Goal: Task Accomplishment & Management: Use online tool/utility

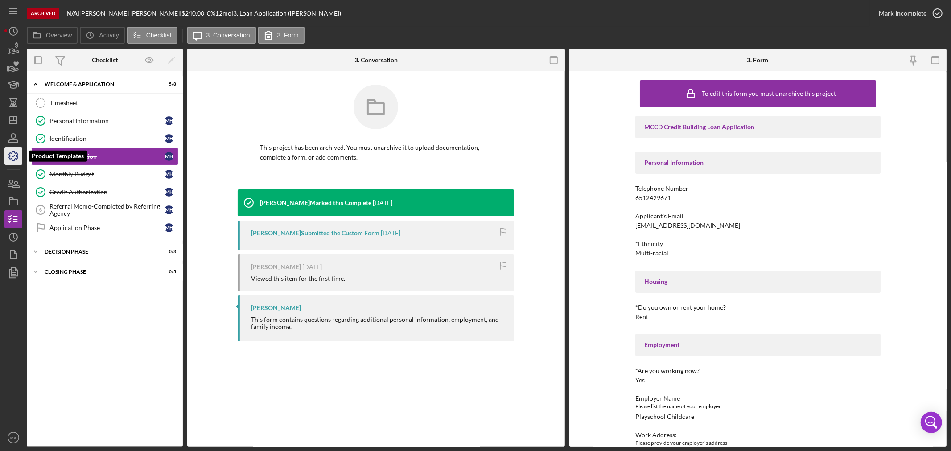
click at [12, 155] on icon "button" at bounding box center [13, 156] width 22 height 22
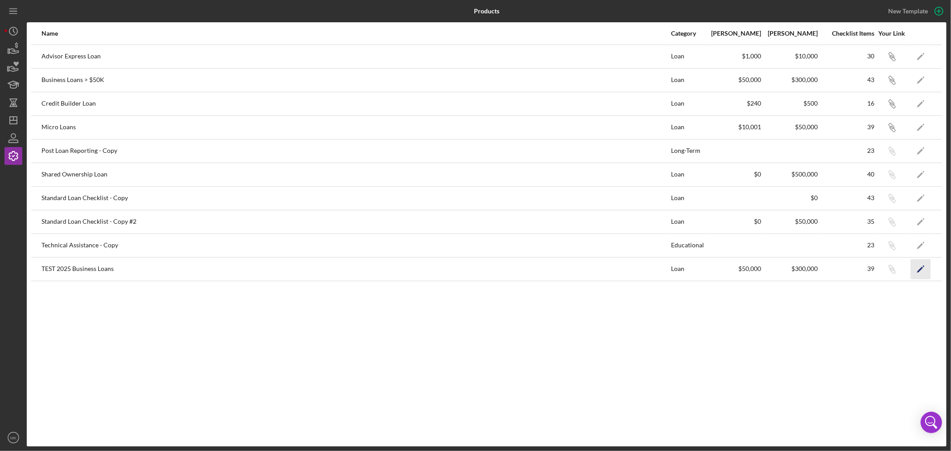
click at [919, 265] on icon "Icon/Edit" at bounding box center [921, 269] width 20 height 20
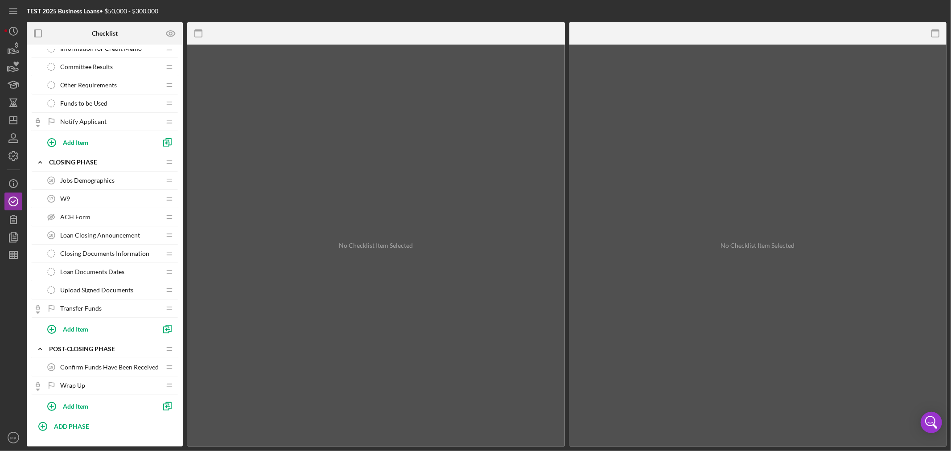
scroll to position [564, 0]
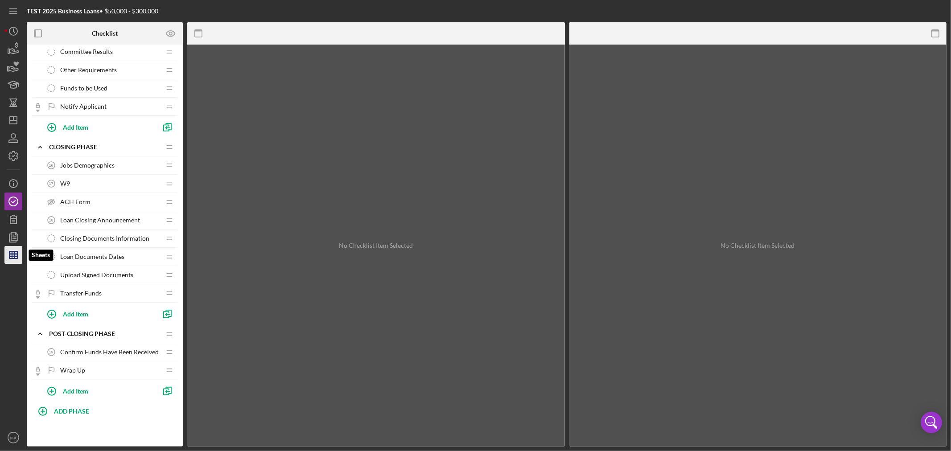
click at [15, 255] on line "button" at bounding box center [15, 254] width 0 height 7
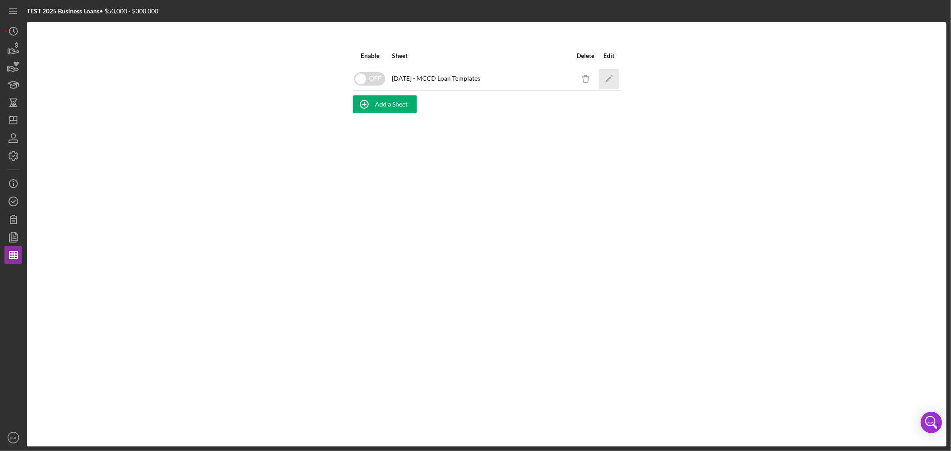
click at [609, 77] on polygon "button" at bounding box center [608, 79] width 6 height 6
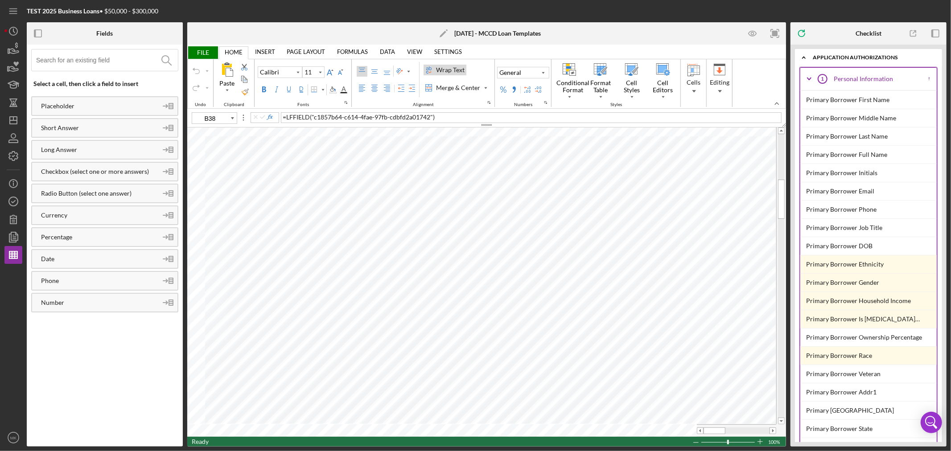
click at [811, 77] on icon "Icon/Expander" at bounding box center [809, 79] width 22 height 22
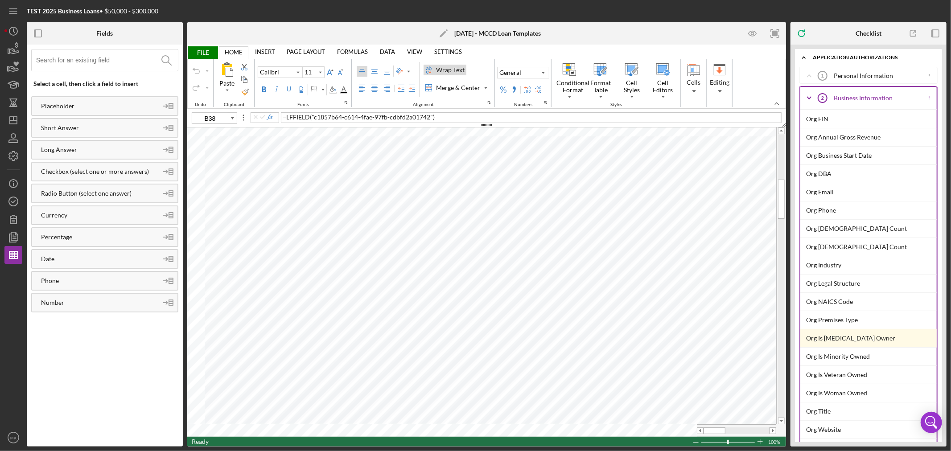
click at [809, 96] on icon "Icon/Expander" at bounding box center [809, 98] width 22 height 22
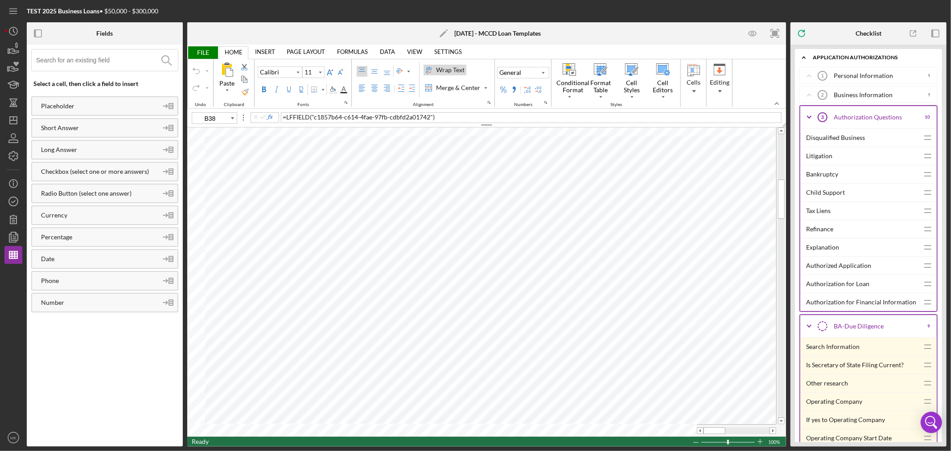
click at [812, 117] on icon "Icon/Expander" at bounding box center [809, 117] width 22 height 22
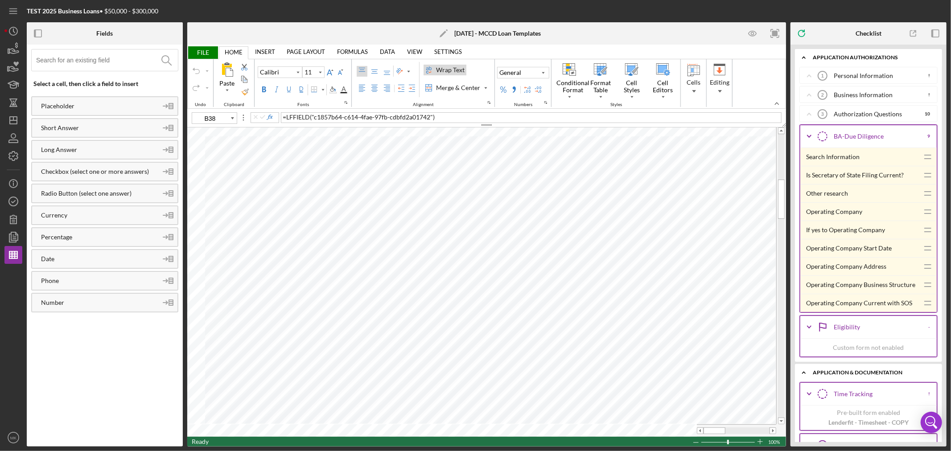
click at [809, 137] on polyline at bounding box center [809, 136] width 4 height 2
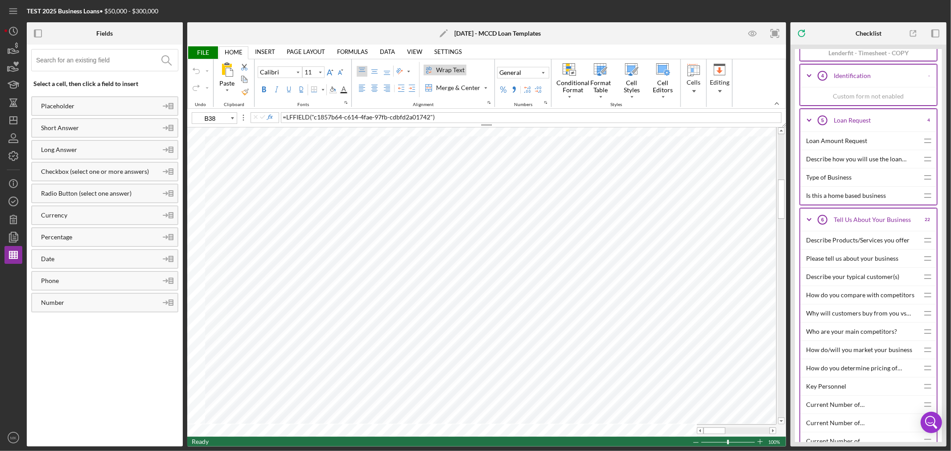
scroll to position [247, 0]
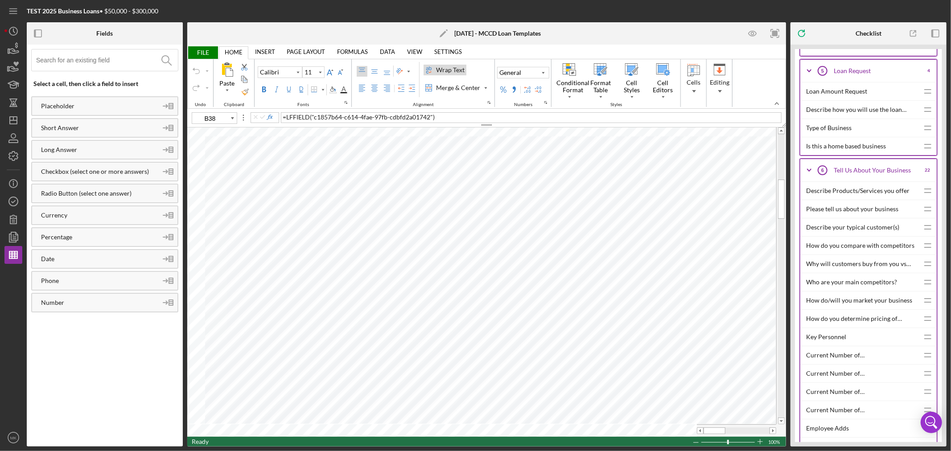
click at [808, 168] on icon "Icon/Expander" at bounding box center [809, 170] width 22 height 22
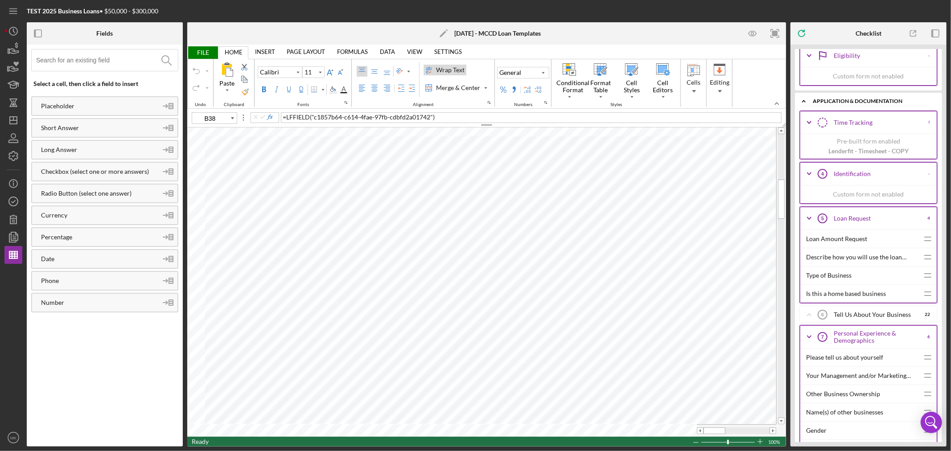
scroll to position [99, 0]
click at [809, 220] on polyline at bounding box center [809, 219] width 4 height 2
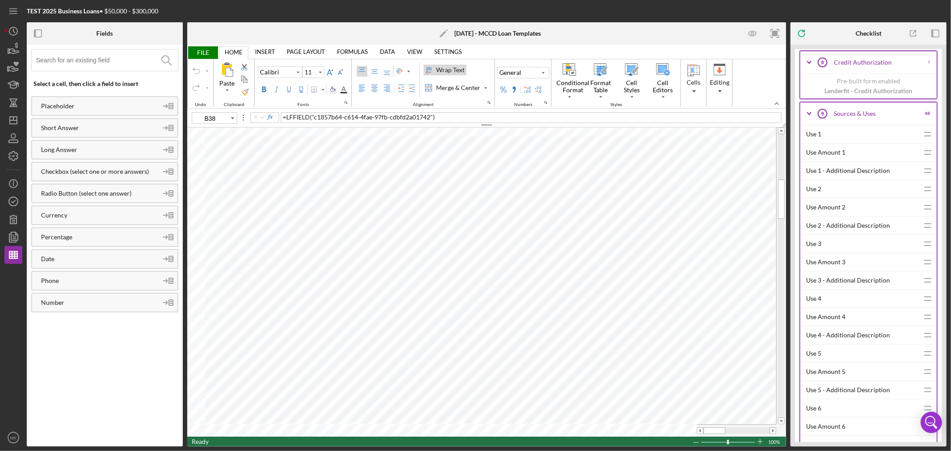
scroll to position [446, 0]
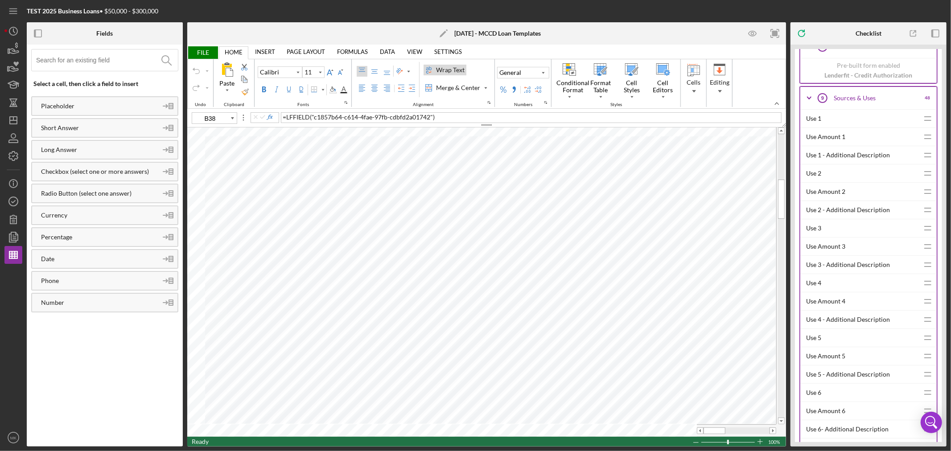
type input "A38"
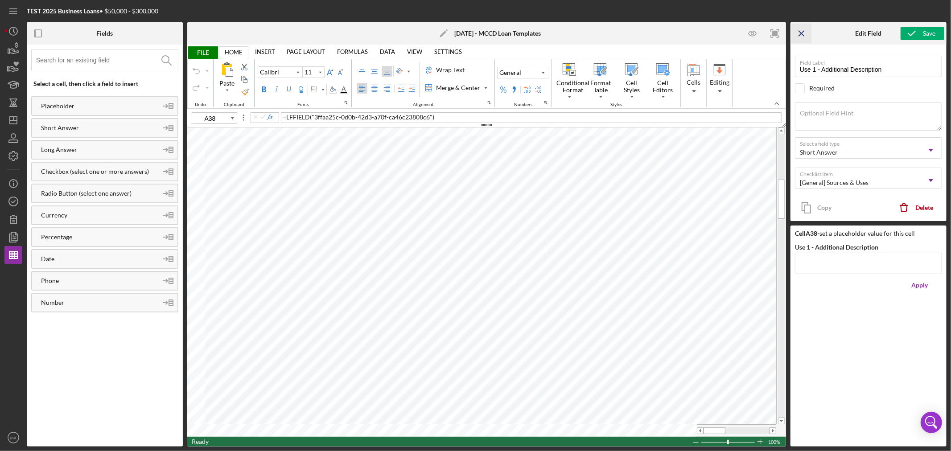
click at [799, 32] on icon "Icon/Menu Close" at bounding box center [802, 34] width 20 height 20
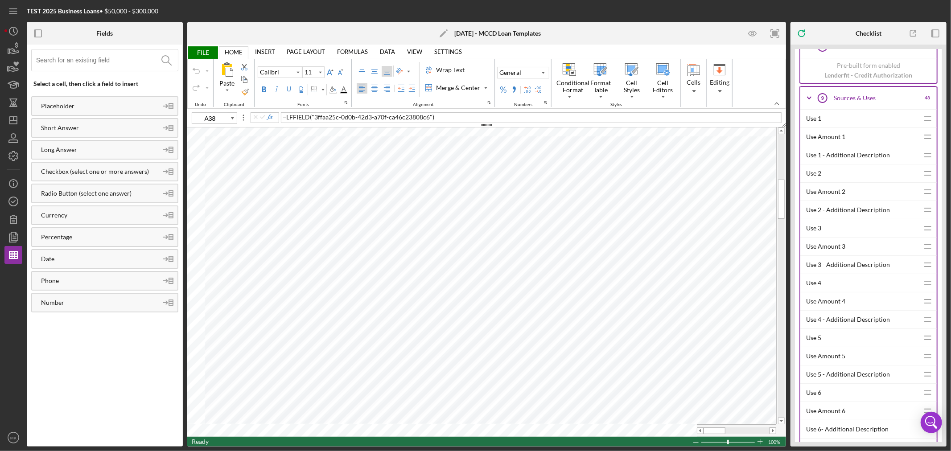
click at [816, 119] on div "Use 1" at bounding box center [862, 119] width 113 height 18
click at [844, 157] on div "Use 1 - Additional Description" at bounding box center [862, 155] width 113 height 18
click at [826, 135] on div "Use Amount 1" at bounding box center [862, 137] width 113 height 18
click at [816, 176] on div "Use 2" at bounding box center [862, 173] width 113 height 18
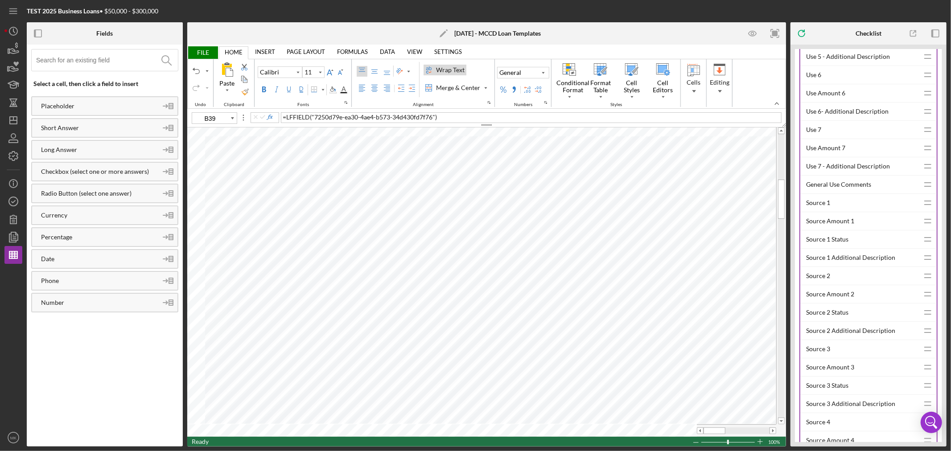
scroll to position [792, 0]
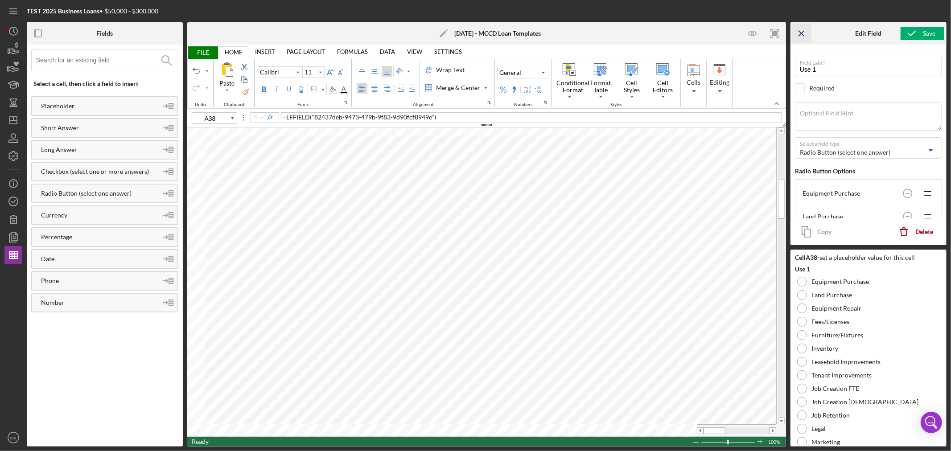
click at [801, 30] on icon "Icon/Menu Close" at bounding box center [802, 34] width 20 height 20
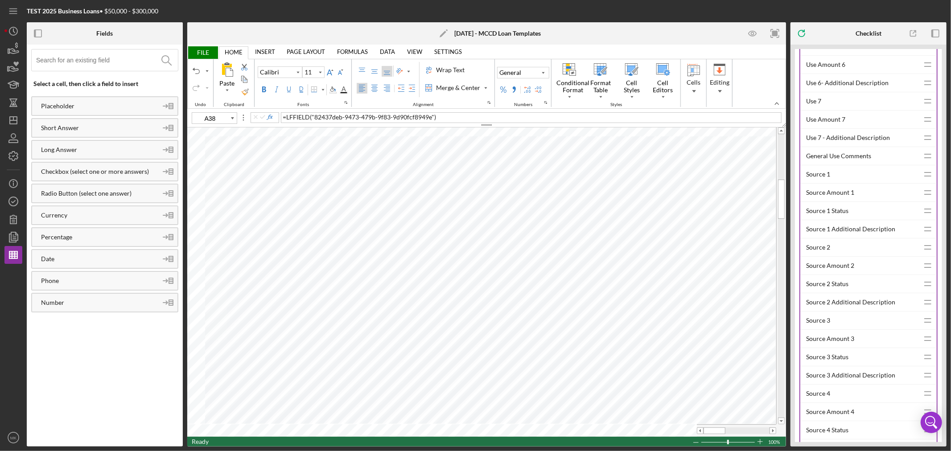
click at [819, 179] on div "Source 1" at bounding box center [862, 174] width 113 height 18
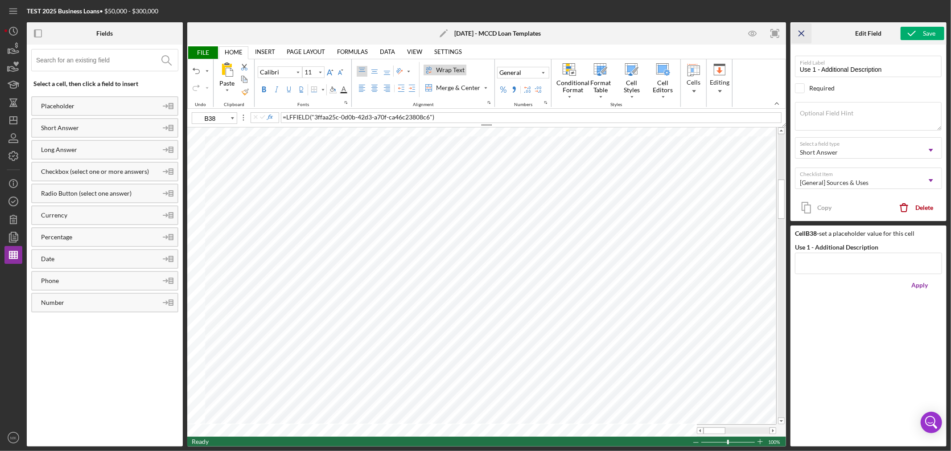
click at [801, 32] on icon "Icon/Menu Close" at bounding box center [802, 34] width 20 height 20
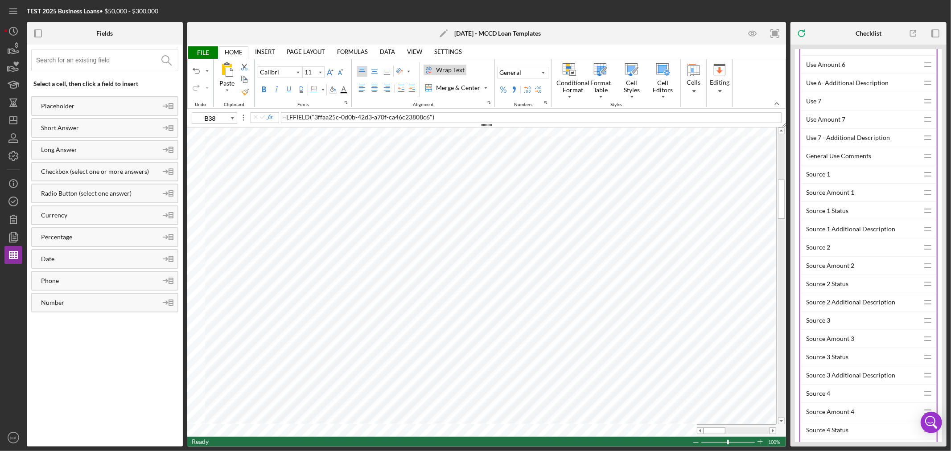
click at [874, 230] on div "Source 1 Additional Description" at bounding box center [862, 229] width 113 height 18
click at [847, 194] on div "Source Amount 1" at bounding box center [862, 193] width 113 height 18
click at [877, 232] on div "Source 1 Additional Description" at bounding box center [862, 229] width 113 height 18
type input "C38"
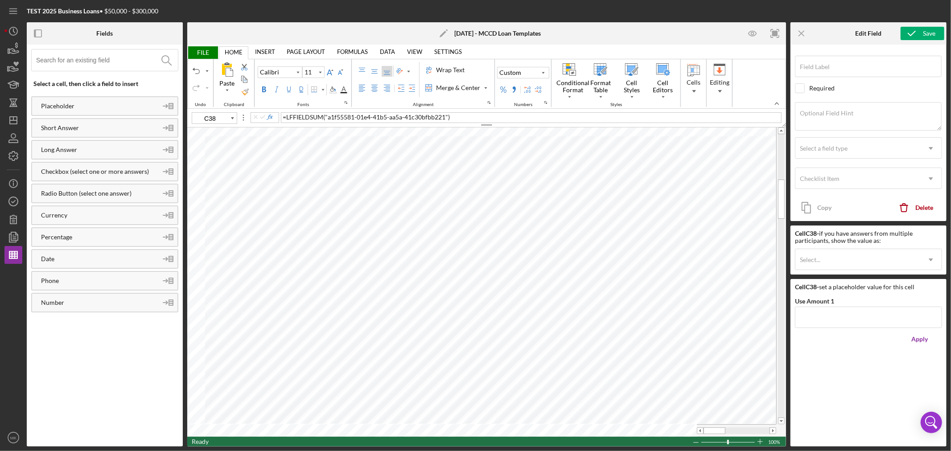
type input "Use Amount 1"
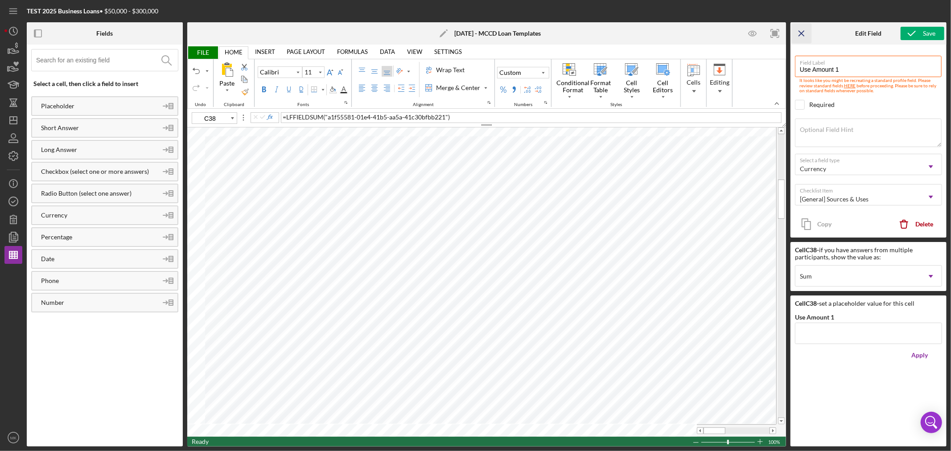
click at [804, 33] on icon "Icon/Menu Close" at bounding box center [802, 34] width 20 height 20
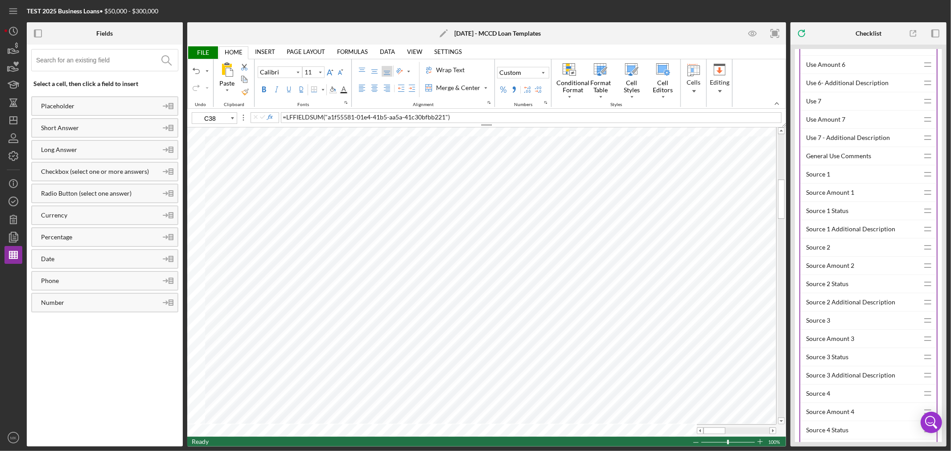
click at [846, 196] on div "Source Amount 1" at bounding box center [862, 193] width 113 height 18
click at [863, 304] on div "Source 2 Additional Description" at bounding box center [862, 302] width 113 height 18
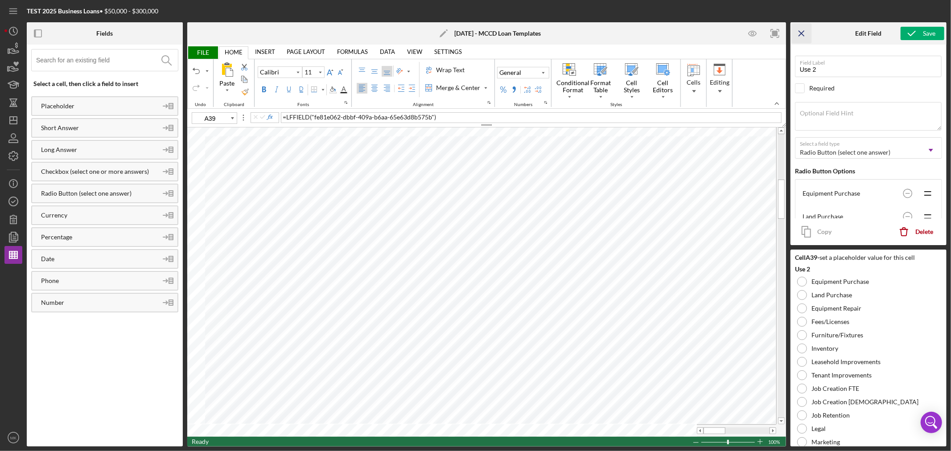
click at [801, 33] on line "button" at bounding box center [801, 33] width 5 height 5
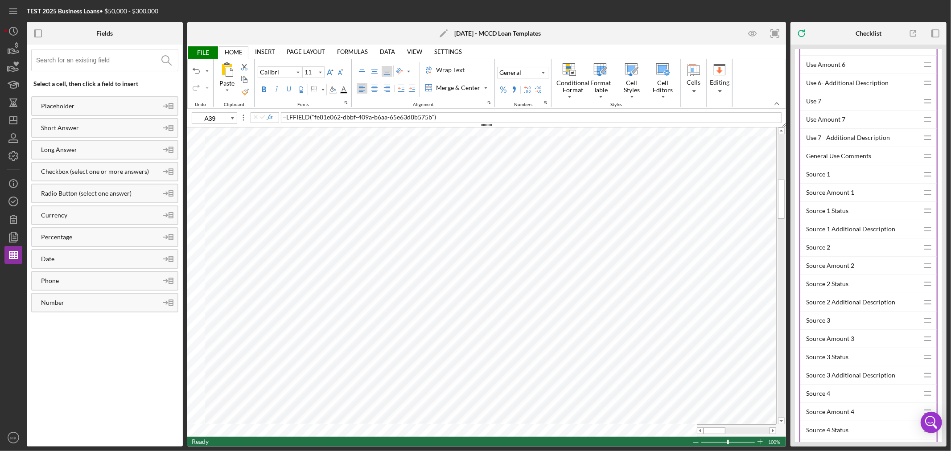
click at [819, 248] on div "Source 2" at bounding box center [862, 247] width 113 height 18
click at [843, 267] on div "Source Amount 2" at bounding box center [862, 266] width 113 height 18
click at [820, 323] on div "Source 3" at bounding box center [862, 321] width 113 height 18
click at [876, 378] on div "Source 3 Additional Description" at bounding box center [862, 375] width 113 height 18
click at [847, 342] on div "Source Amount 3" at bounding box center [862, 339] width 113 height 18
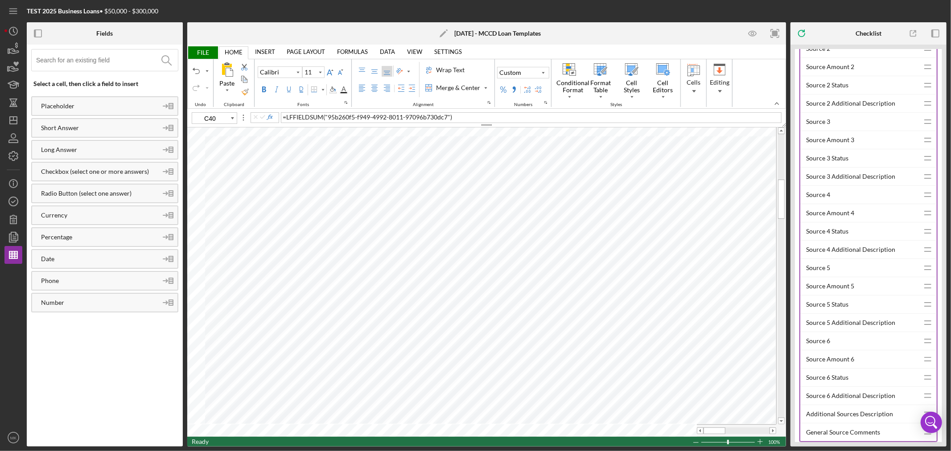
scroll to position [1040, 0]
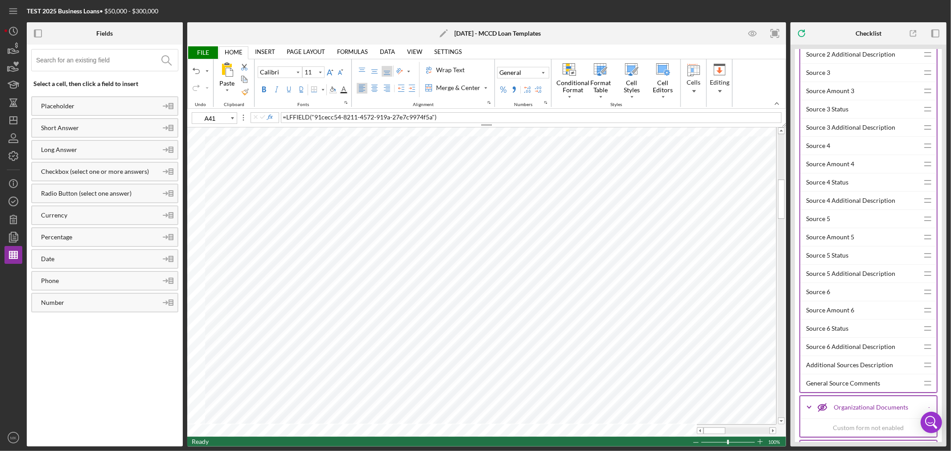
click at [824, 146] on div "Source 4" at bounding box center [862, 146] width 113 height 18
click at [871, 203] on div "Source 4 Additional Description" at bounding box center [862, 201] width 113 height 18
click at [836, 168] on div "Source Amount 4" at bounding box center [862, 164] width 113 height 18
click at [816, 220] on div "Source 5" at bounding box center [862, 219] width 113 height 18
click at [866, 274] on div "Source 5 Additional Description" at bounding box center [862, 274] width 113 height 18
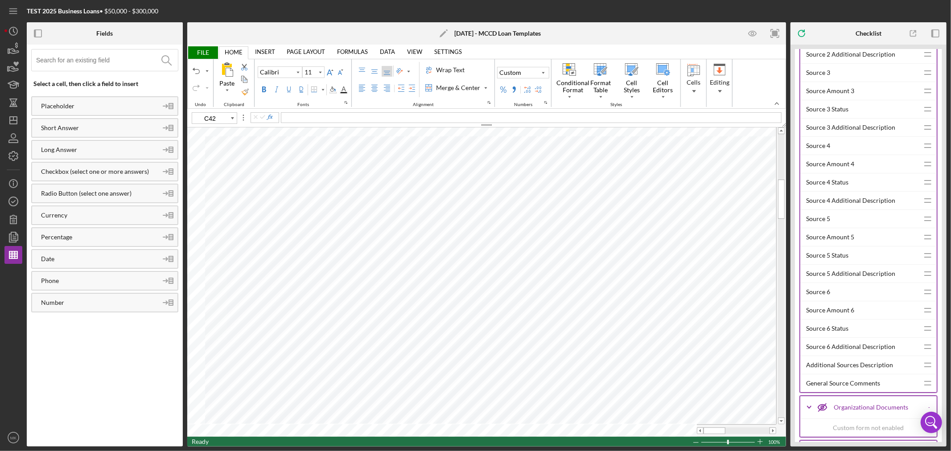
click at [837, 239] on div "Source Amount 5" at bounding box center [862, 237] width 113 height 18
click at [818, 293] on div "Source 6" at bounding box center [862, 292] width 113 height 18
click at [854, 348] on div "Source 6 Additional Description" at bounding box center [862, 347] width 113 height 18
click at [852, 312] on div "Source Amount 6" at bounding box center [862, 310] width 113 height 18
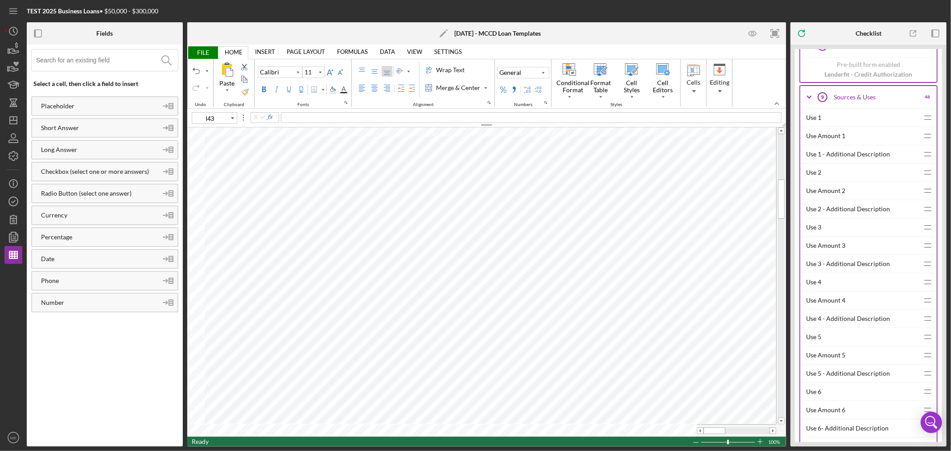
scroll to position [446, 0]
click at [833, 137] on div "Use Amount 1" at bounding box center [862, 137] width 113 height 18
click at [814, 175] on div "Use 2" at bounding box center [862, 173] width 113 height 18
click at [833, 193] on div "Use Amount 2" at bounding box center [862, 192] width 113 height 18
click at [818, 230] on div "Use 3" at bounding box center [862, 228] width 113 height 18
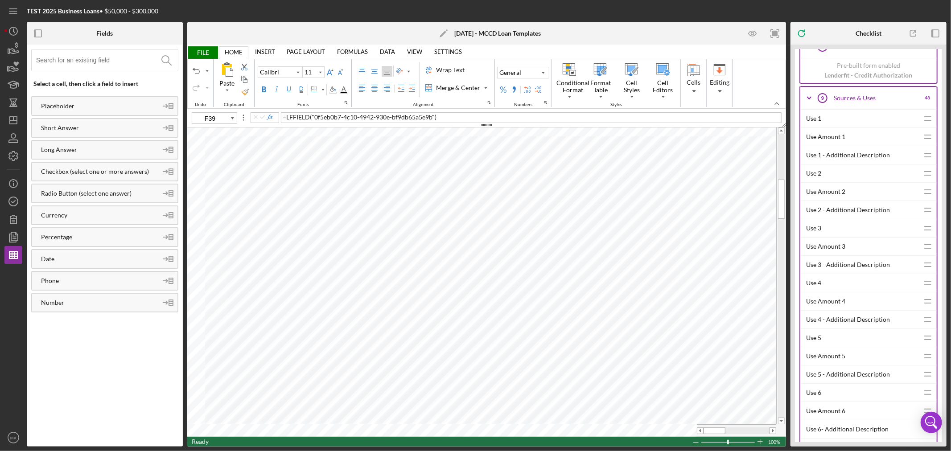
click at [825, 248] on div "Use Amount 3" at bounding box center [862, 247] width 113 height 18
click at [812, 282] on div "Use 4" at bounding box center [862, 283] width 113 height 18
click at [828, 301] on div "Use Amount 4" at bounding box center [862, 301] width 113 height 18
click at [816, 339] on div "Use 5" at bounding box center [862, 338] width 113 height 18
click at [823, 357] on div "Use Amount 5" at bounding box center [862, 356] width 113 height 18
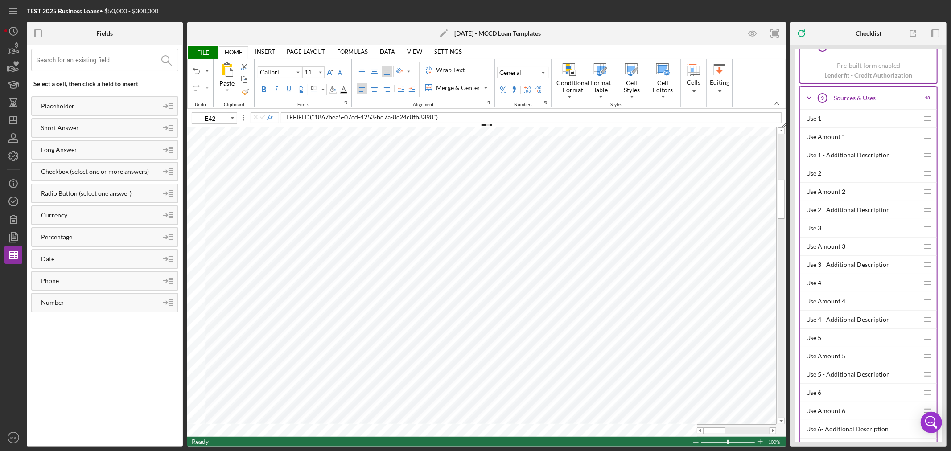
click at [813, 393] on div "Use 6" at bounding box center [862, 393] width 113 height 18
click at [832, 411] on div "Use Amount 6" at bounding box center [862, 411] width 113 height 18
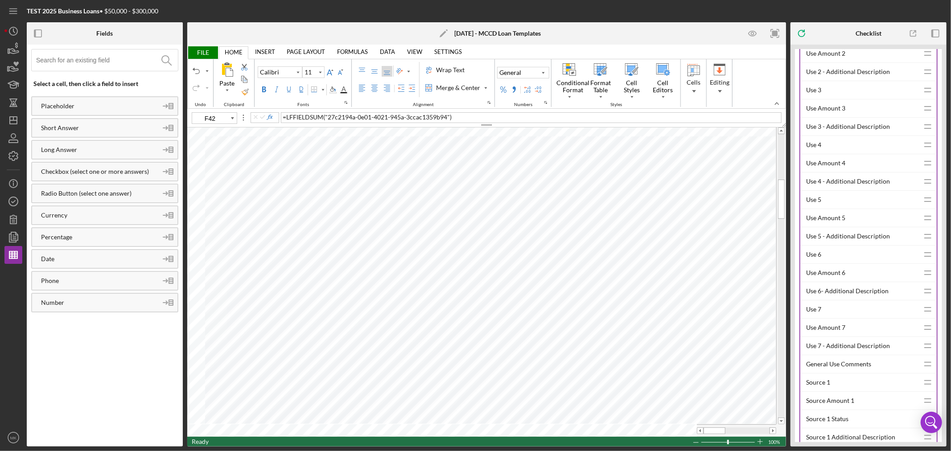
scroll to position [594, 0]
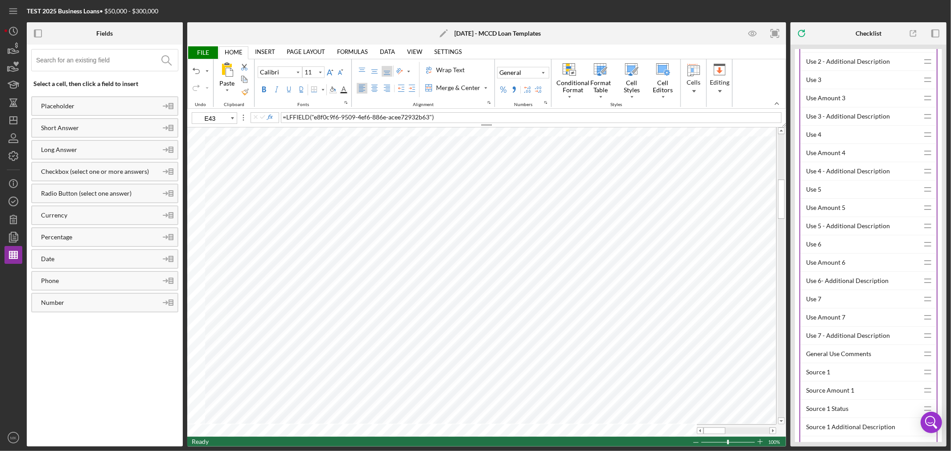
click at [810, 300] on div "Use 7" at bounding box center [862, 299] width 113 height 18
click at [839, 316] on div "Use Amount 7" at bounding box center [862, 317] width 113 height 18
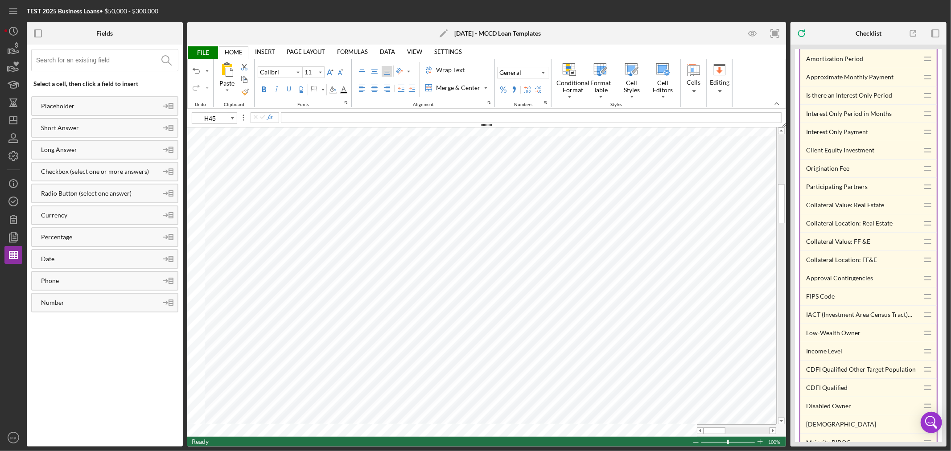
scroll to position [4358, 0]
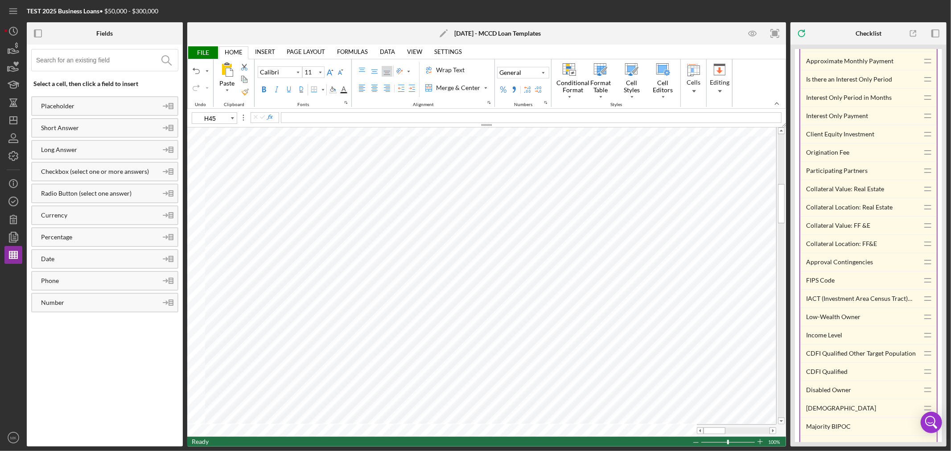
click at [875, 216] on div "Collateral Location: Real Estate" at bounding box center [862, 207] width 113 height 18
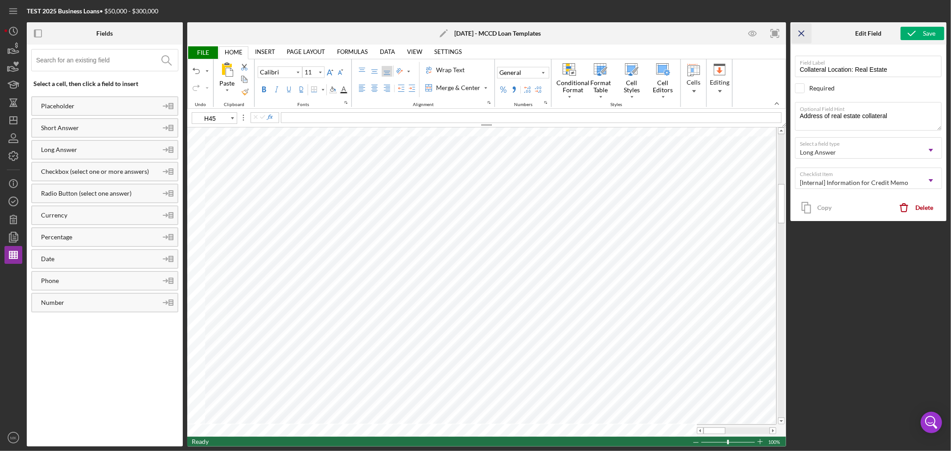
click at [801, 29] on icon "Icon/Menu Close" at bounding box center [802, 34] width 20 height 20
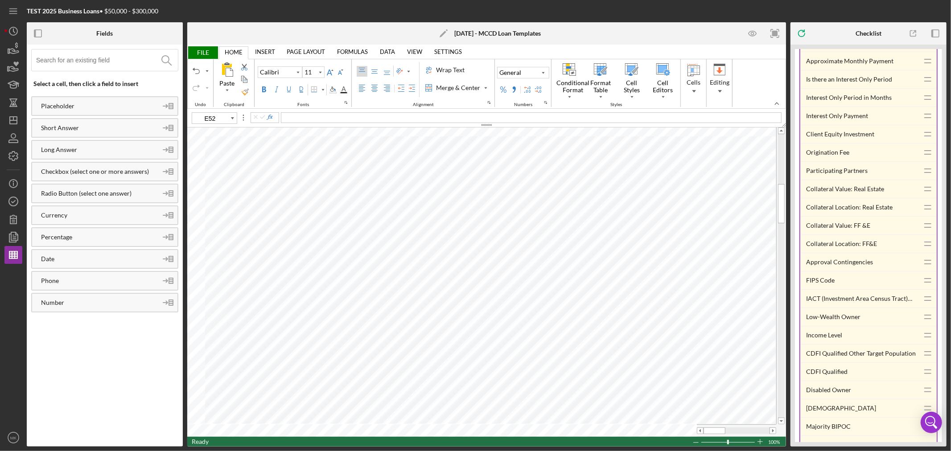
click at [836, 253] on div "Collateral Location: FF&E" at bounding box center [862, 244] width 113 height 18
type input "F52"
click at [887, 216] on div "Collateral Location: Real Estate" at bounding box center [862, 207] width 113 height 18
click at [851, 234] on div "Collateral Value: FF &E" at bounding box center [862, 226] width 113 height 18
click at [848, 198] on div "Collateral Value: Real Estate" at bounding box center [862, 189] width 113 height 18
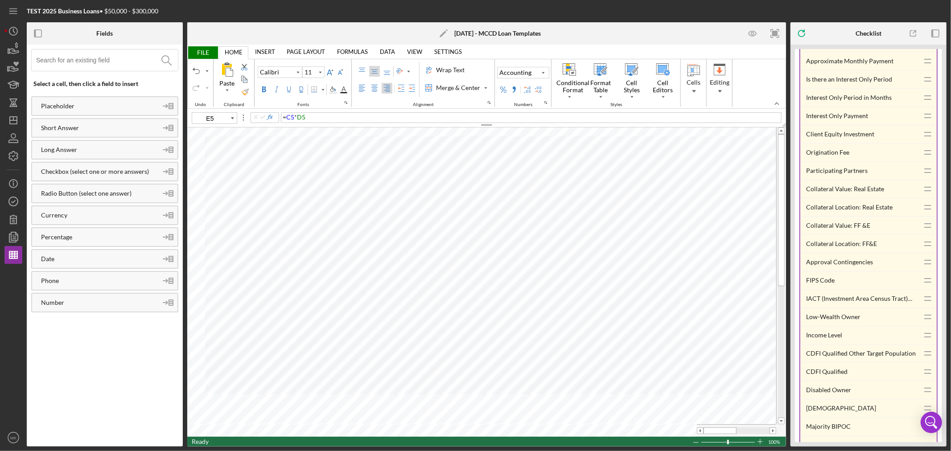
type input "D4"
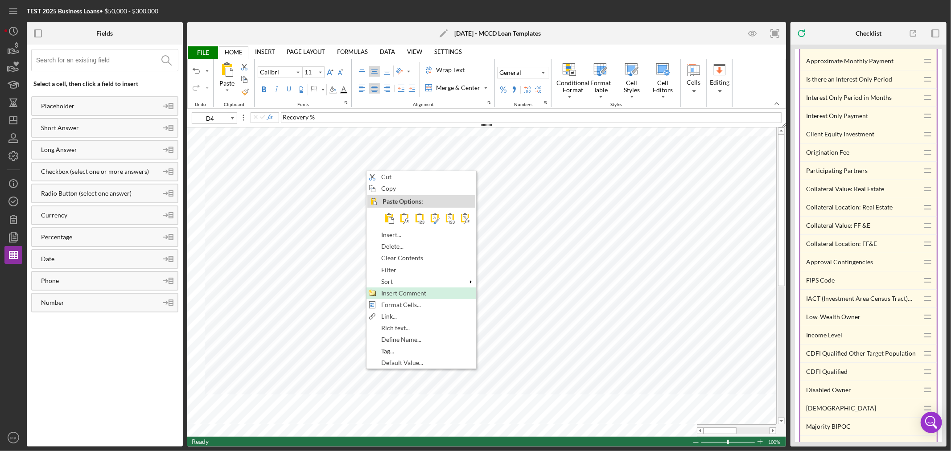
click at [428, 292] on span "Insert Comment" at bounding box center [408, 293] width 55 height 7
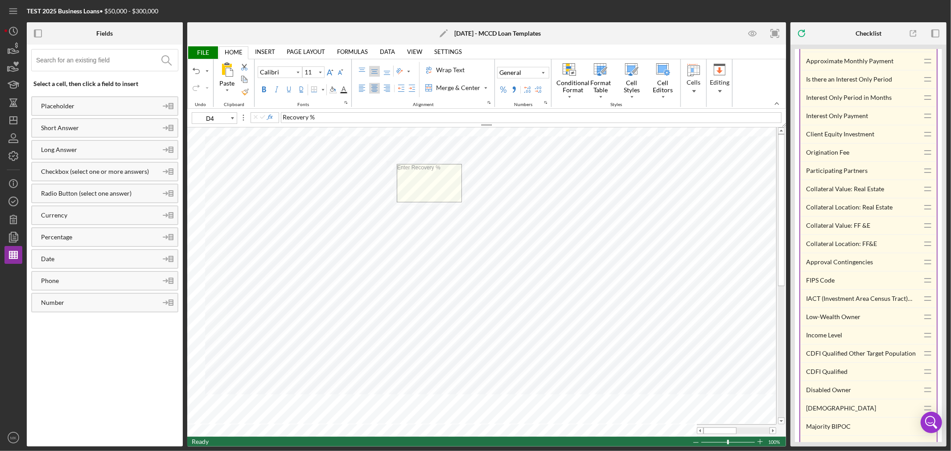
type textarea "Enter Recovery %"
type input "K8"
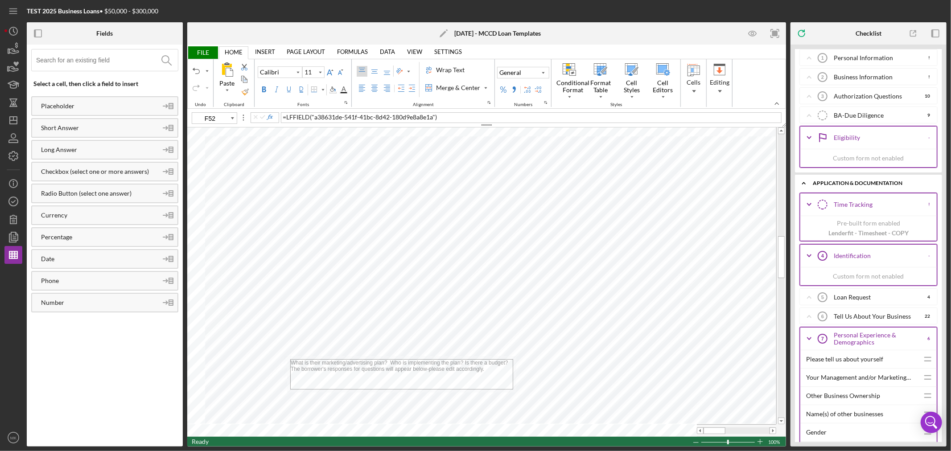
scroll to position [0, 0]
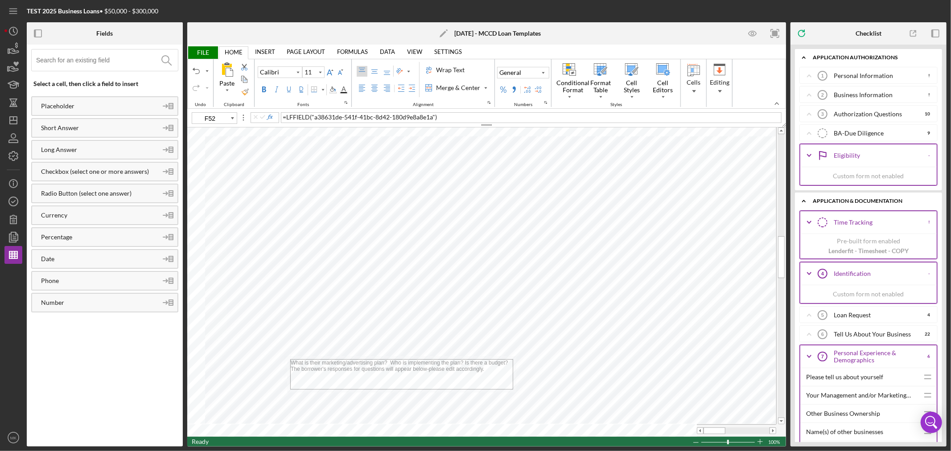
click at [810, 335] on polyline at bounding box center [809, 334] width 4 height 2
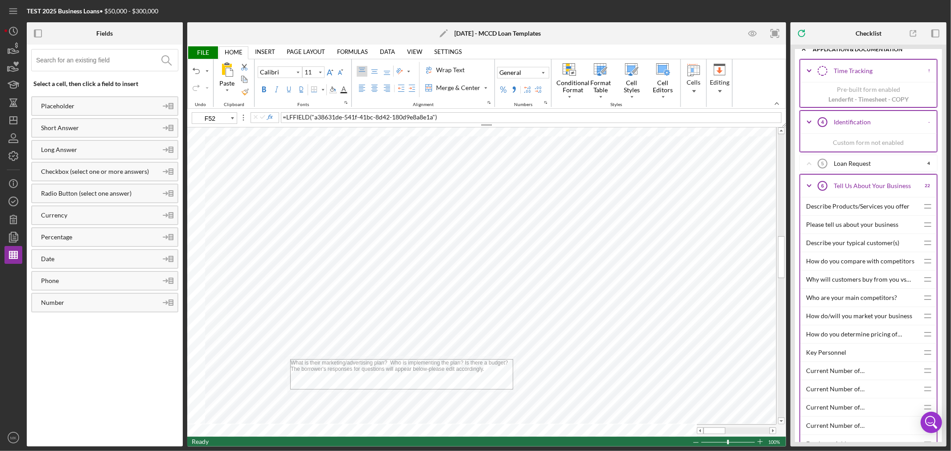
scroll to position [198, 0]
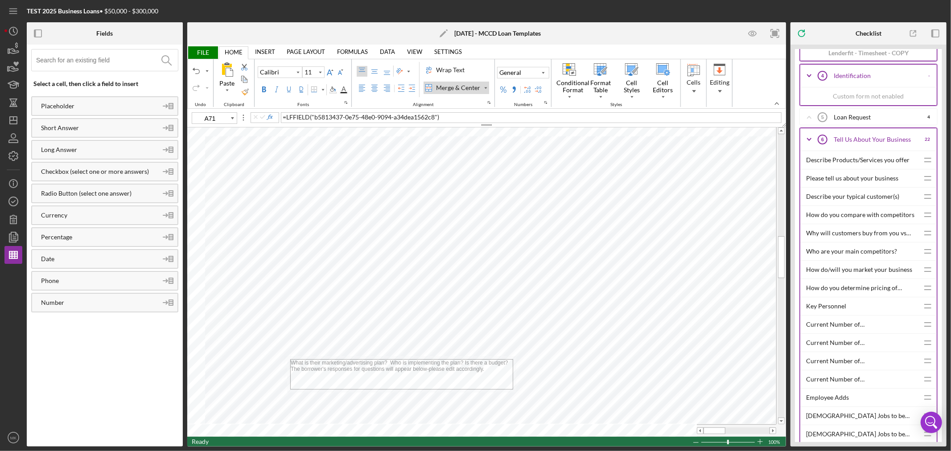
click at [862, 179] on div "Please tell us about your business" at bounding box center [862, 178] width 113 height 18
click at [854, 161] on div "Describe Products/Services you offer" at bounding box center [862, 160] width 113 height 18
click at [858, 197] on div "Describe your typical customer(s)" at bounding box center [862, 197] width 113 height 18
click at [849, 216] on div "How do you compare with competitors" at bounding box center [862, 215] width 113 height 18
click at [853, 234] on div "Why will customers buy from you vs competitior" at bounding box center [862, 233] width 113 height 18
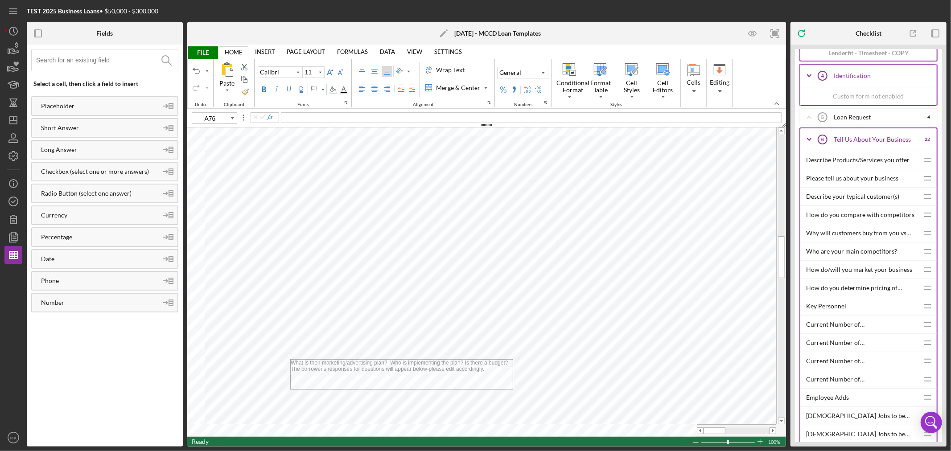
click at [861, 252] on div "Who are your main competitors?" at bounding box center [862, 251] width 113 height 18
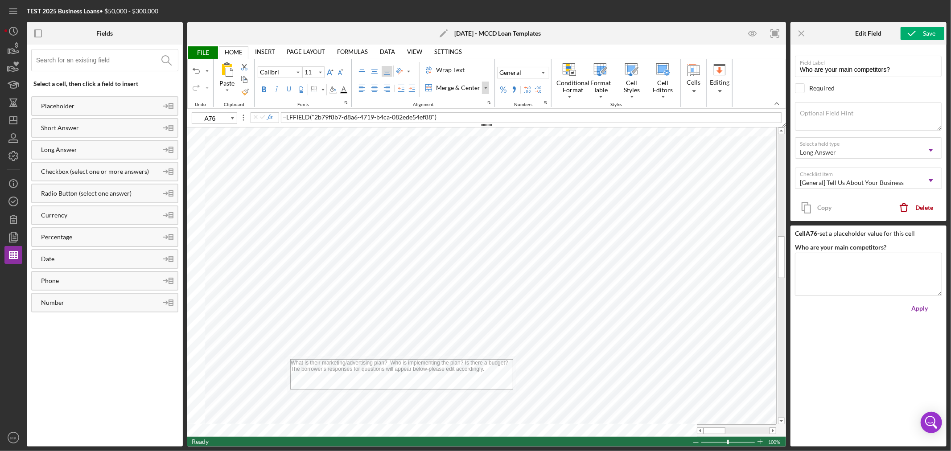
click at [486, 90] on div "Merge & Center" at bounding box center [485, 88] width 4 height 12
click at [469, 134] on div "Merge Cells" at bounding box center [458, 133] width 42 height 12
click at [803, 28] on icon "Icon/Menu Close" at bounding box center [802, 34] width 20 height 20
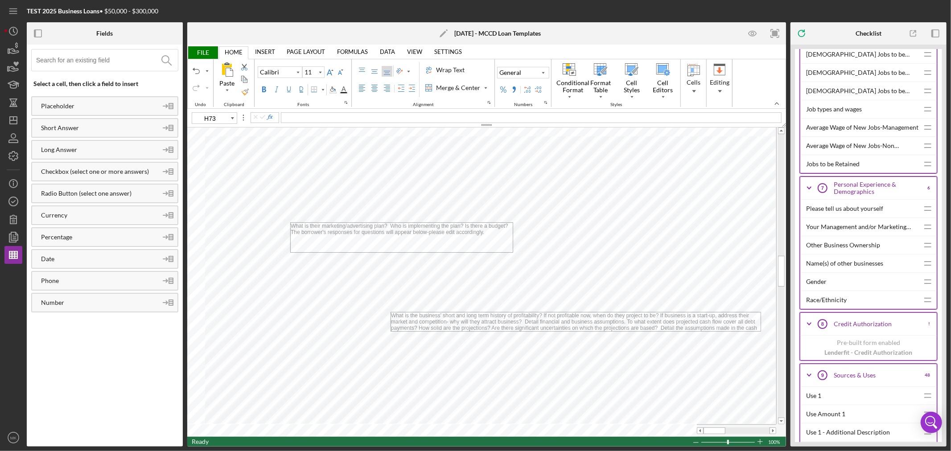
scroll to position [594, 0]
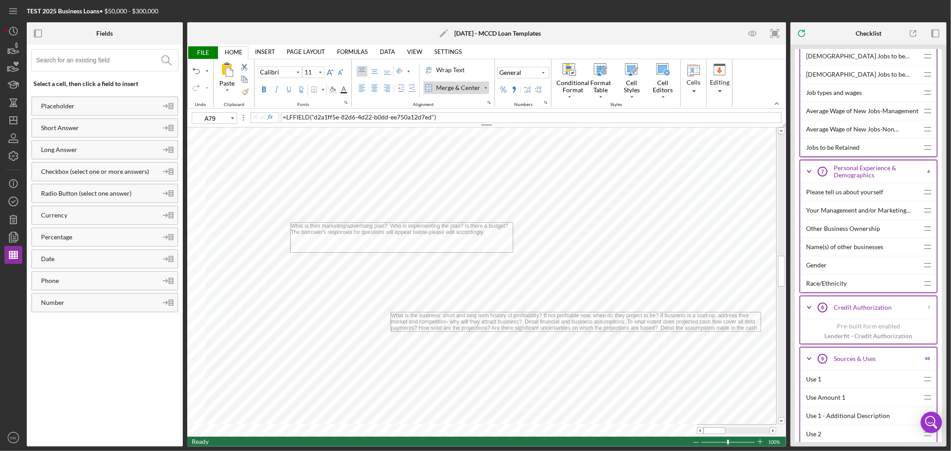
click at [867, 213] on div "Your Management and/or Marketing Experience" at bounding box center [862, 210] width 113 height 18
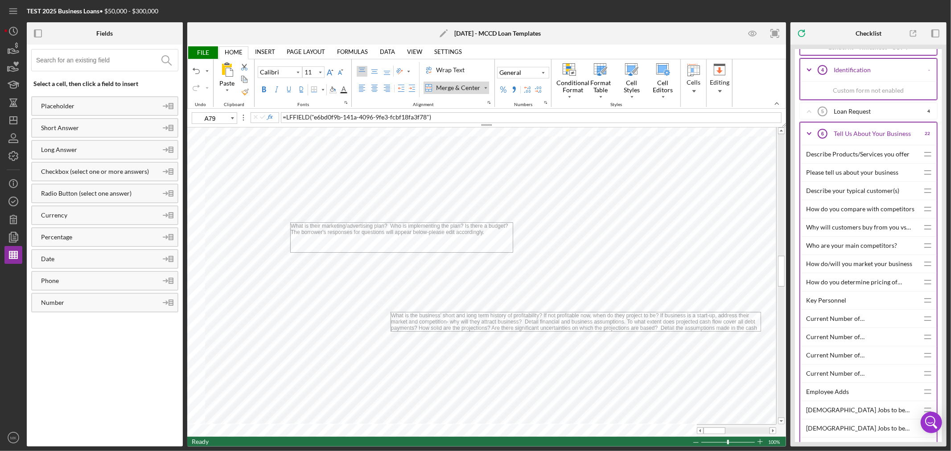
scroll to position [198, 0]
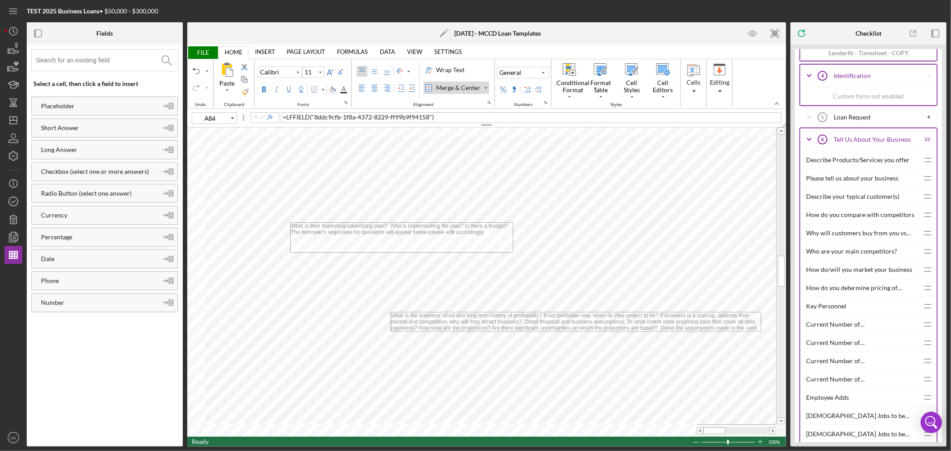
click at [886, 270] on div "How do/will you market your business" at bounding box center [862, 270] width 113 height 18
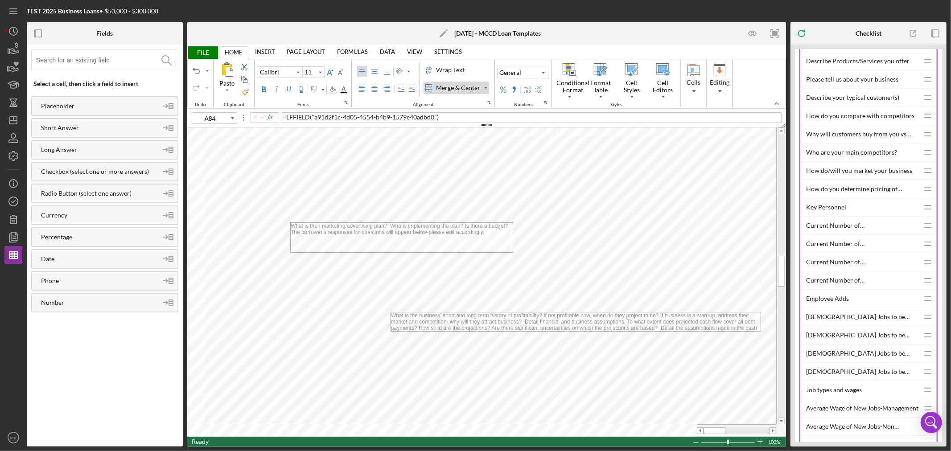
scroll to position [346, 0]
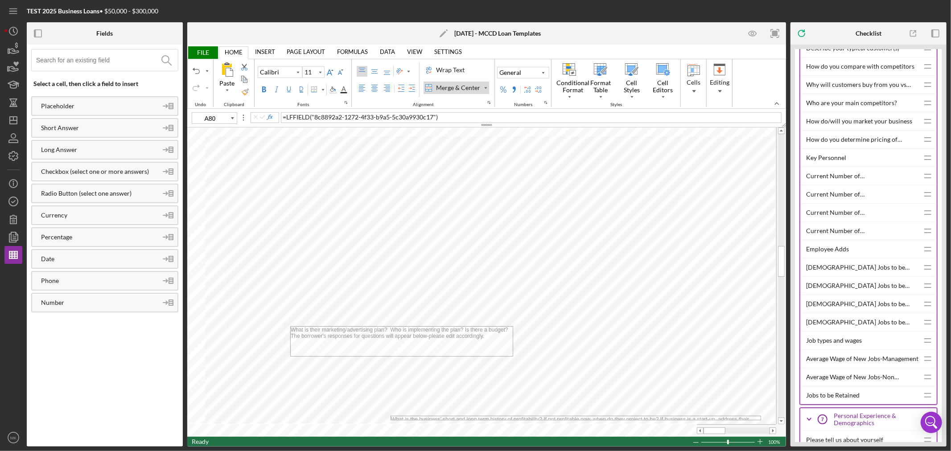
click at [821, 156] on div "Key Personnel" at bounding box center [862, 158] width 113 height 18
type input "H75"
